Goal: Information Seeking & Learning: Learn about a topic

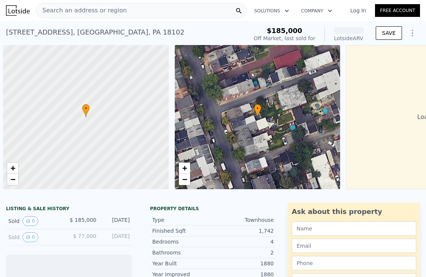
scroll to position [0, 92]
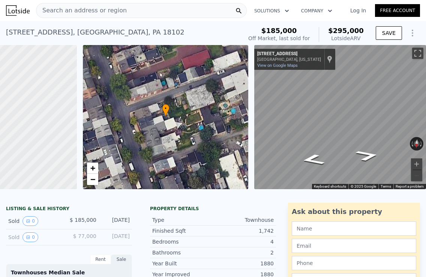
click at [137, 9] on div "Search an address or region" at bounding box center [141, 10] width 211 height 15
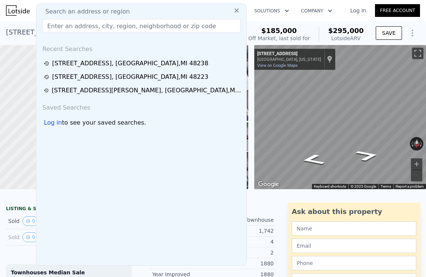
click at [98, 28] on input "text" at bounding box center [141, 26] width 198 height 14
click at [95, 13] on span "Search an address or region" at bounding box center [84, 11] width 90 height 9
click at [92, 29] on input "text" at bounding box center [141, 26] width 198 height 14
paste input "[STREET_ADDRESS]"
type input "[STREET_ADDRESS]"
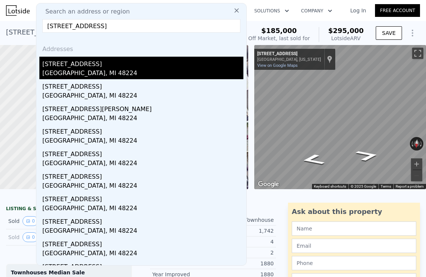
click at [86, 69] on div "[GEOGRAPHIC_DATA], MI 48224" at bounding box center [142, 74] width 201 height 11
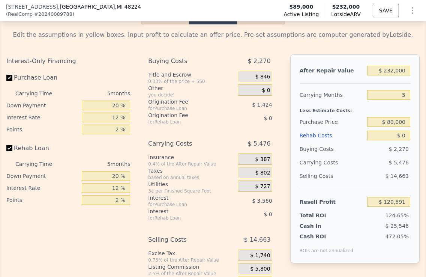
scroll to position [1191, 0]
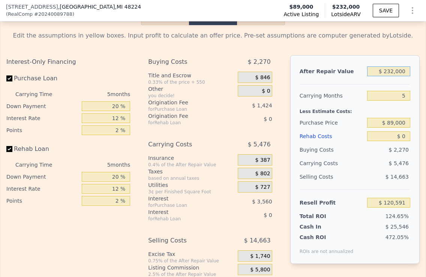
drag, startPoint x: 386, startPoint y: 69, endPoint x: 394, endPoint y: 68, distance: 8.7
click at [394, 68] on input "$ 232,000" at bounding box center [388, 71] width 43 height 10
type input "$ 1,000"
type input "-$ 95,972"
type input "$ 16,000"
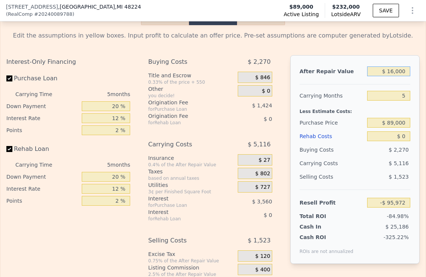
type input "-$ 81,909"
type input "$ 165,000"
type input "$ 57,779"
type input "$ 165,000"
click at [364, 92] on div "Carrying Months" at bounding box center [332, 96] width 65 height 14
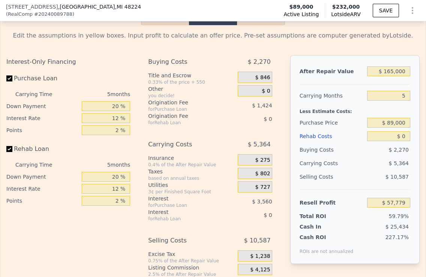
click at [375, 116] on div "$ 89,000" at bounding box center [388, 123] width 43 height 14
click at [378, 122] on input "$ 89,000" at bounding box center [388, 123] width 43 height 10
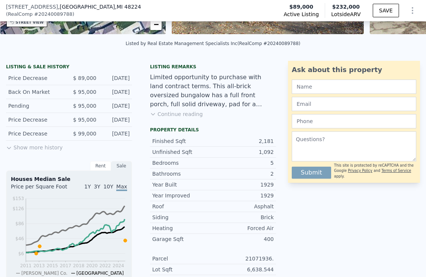
scroll to position [136, 0]
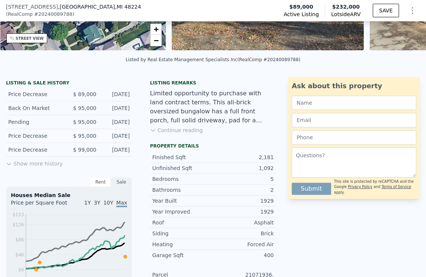
click at [177, 129] on button "Continue reading" at bounding box center [176, 130] width 53 height 8
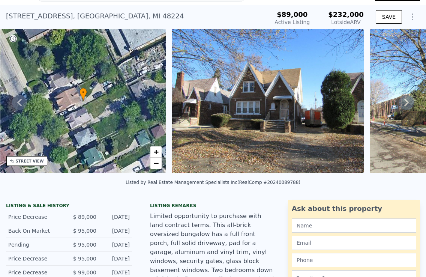
scroll to position [0, 0]
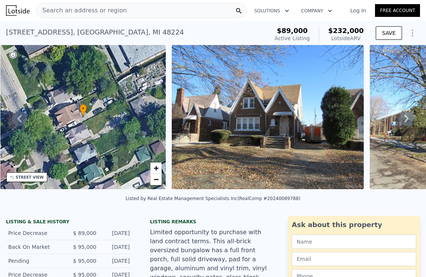
type input "2.5"
type input "1292"
type input "1768"
type input "1950"
type input "10800"
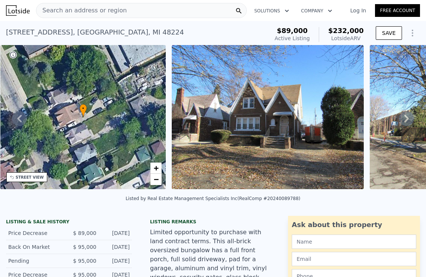
type input "$ 295,000"
type input "6"
type input "$ 75,863"
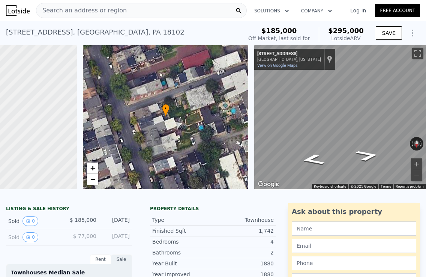
click at [125, 9] on div "Search an address or region" at bounding box center [141, 10] width 211 height 15
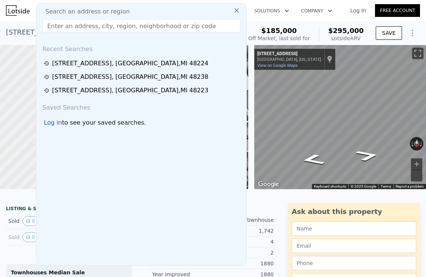
type input "[STREET_ADDRESS]"
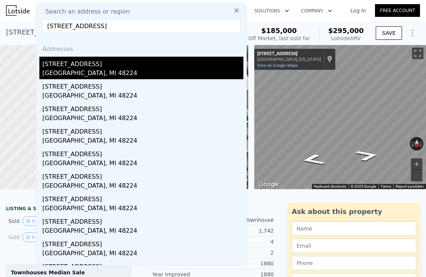
click at [86, 63] on div "[STREET_ADDRESS]" at bounding box center [142, 63] width 201 height 12
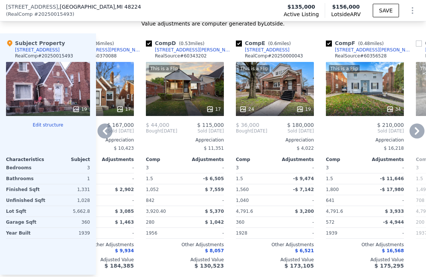
scroll to position [849, 0]
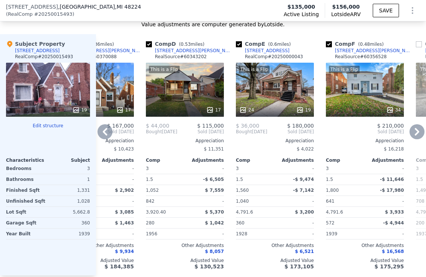
click at [270, 97] on div "This is a Flip 24 19" at bounding box center [275, 90] width 78 height 54
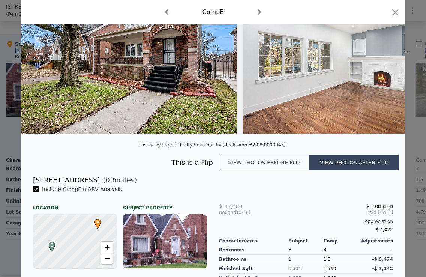
scroll to position [8, 0]
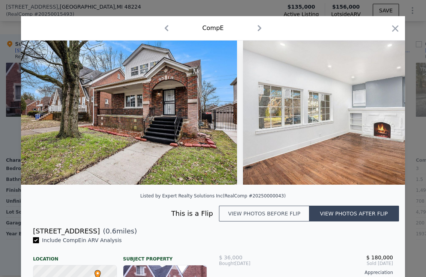
click at [283, 125] on img at bounding box center [351, 113] width 216 height 144
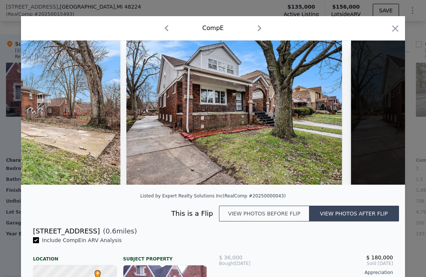
scroll to position [0, 3670]
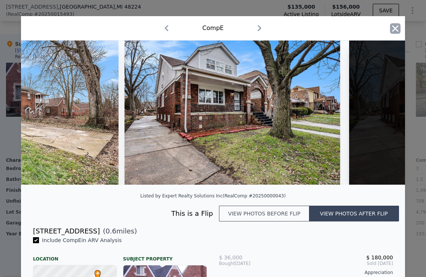
click at [394, 27] on icon "button" at bounding box center [395, 28] width 6 height 6
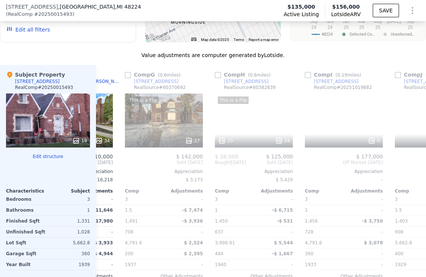
scroll to position [0, 503]
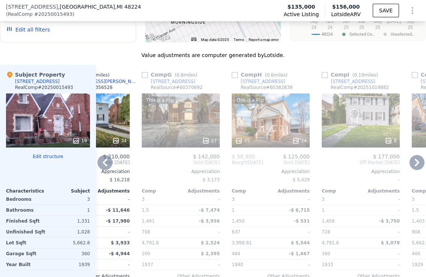
click at [261, 131] on div "This is a Flip 25 24" at bounding box center [271, 120] width 78 height 54
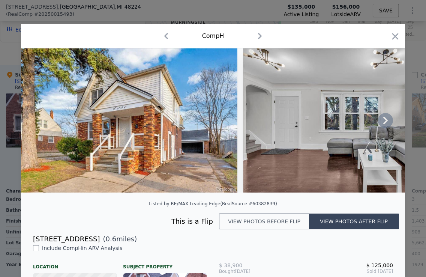
click at [262, 137] on img at bounding box center [351, 120] width 216 height 144
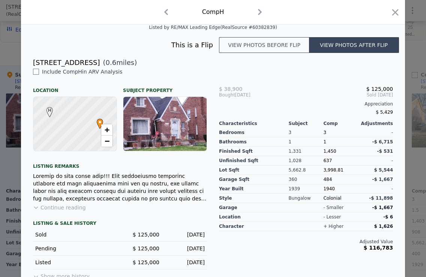
scroll to position [186, 0]
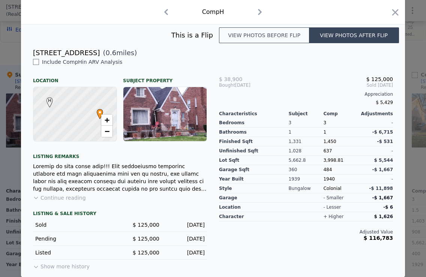
click at [77, 265] on button "Show more history" at bounding box center [61, 265] width 57 height 11
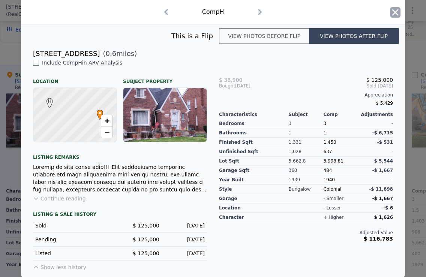
click at [393, 9] on icon "button" at bounding box center [395, 12] width 6 height 6
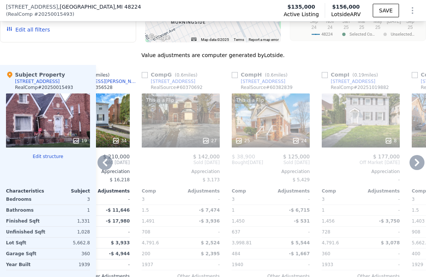
click at [173, 122] on div "This is a Flip 27" at bounding box center [181, 120] width 78 height 54
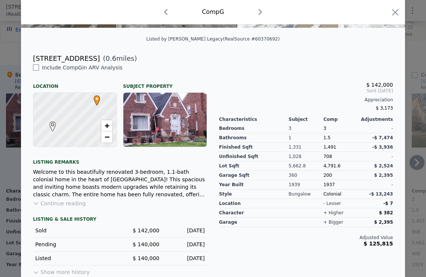
scroll to position [170, 0]
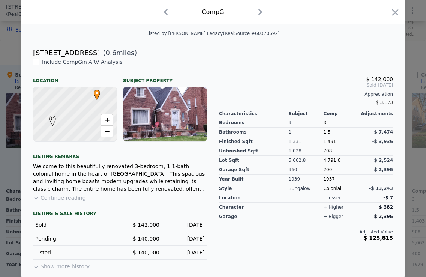
click at [75, 265] on button "Show more history" at bounding box center [61, 265] width 57 height 11
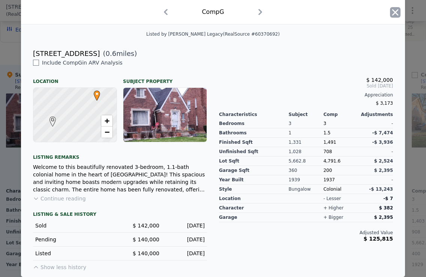
click at [395, 9] on icon "button" at bounding box center [395, 12] width 11 height 11
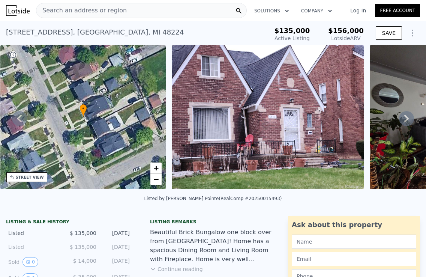
click at [125, 9] on div "Search an address or region" at bounding box center [141, 10] width 211 height 15
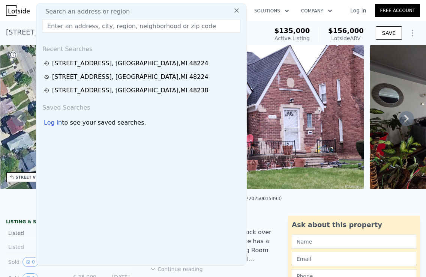
type input "[STREET_ADDRESS]"
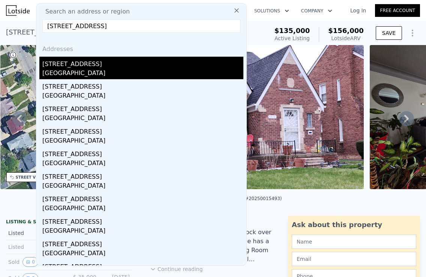
click at [72, 71] on div "[GEOGRAPHIC_DATA]" at bounding box center [142, 74] width 201 height 11
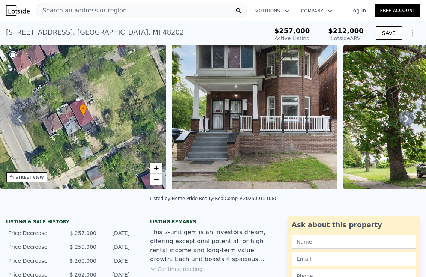
click at [127, 12] on div "Search an address or region" at bounding box center [141, 10] width 211 height 15
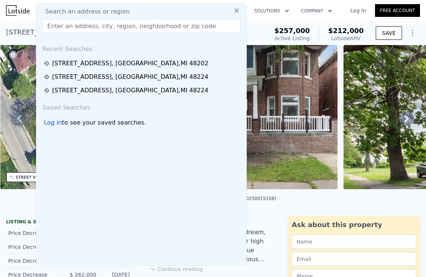
type input "[STREET_ADDRESS][PERSON_NAME]"
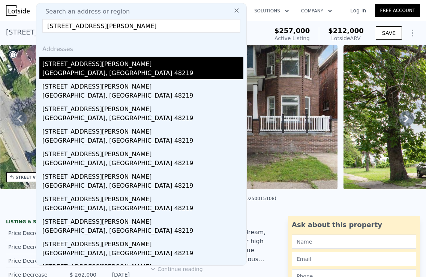
click at [78, 68] on div "[STREET_ADDRESS][PERSON_NAME]" at bounding box center [142, 63] width 201 height 12
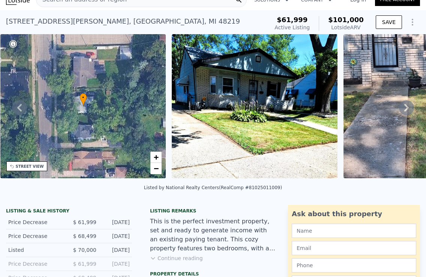
scroll to position [11, 0]
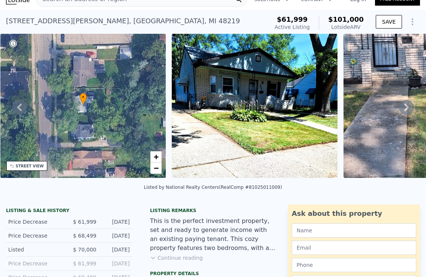
click at [353, 20] on span "$101,000" at bounding box center [346, 19] width 36 height 8
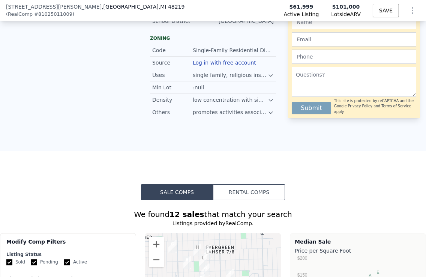
scroll to position [468, 0]
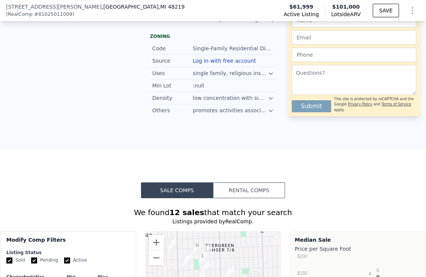
click at [186, 192] on button "Sale Comps" at bounding box center [177, 190] width 72 height 16
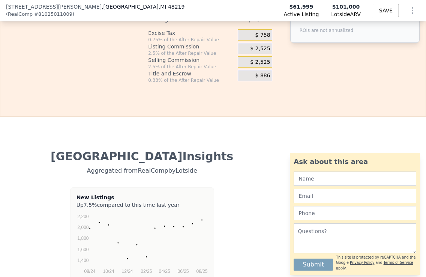
scroll to position [1350, 0]
